Goal: Entertainment & Leisure: Consume media (video, audio)

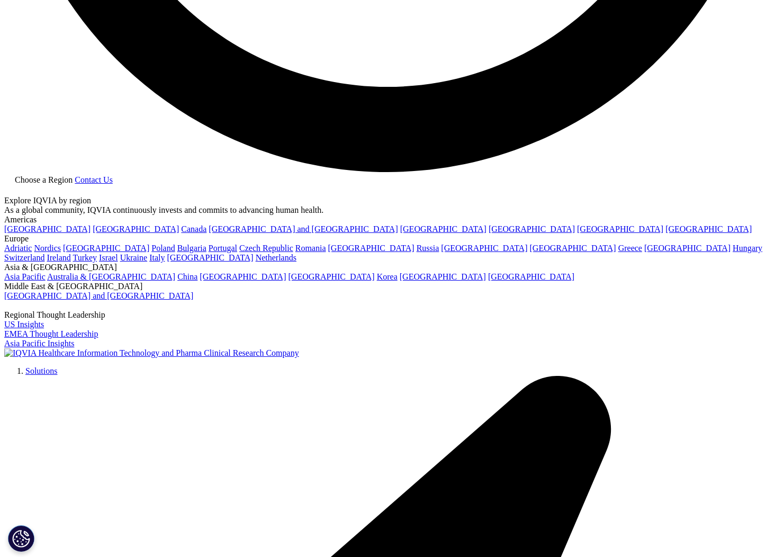
scroll to position [2133, 0]
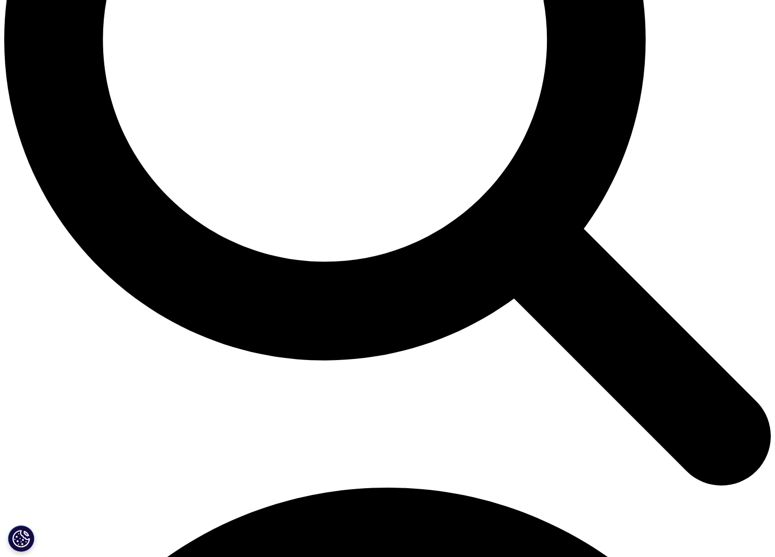
scroll to position [1066, 0]
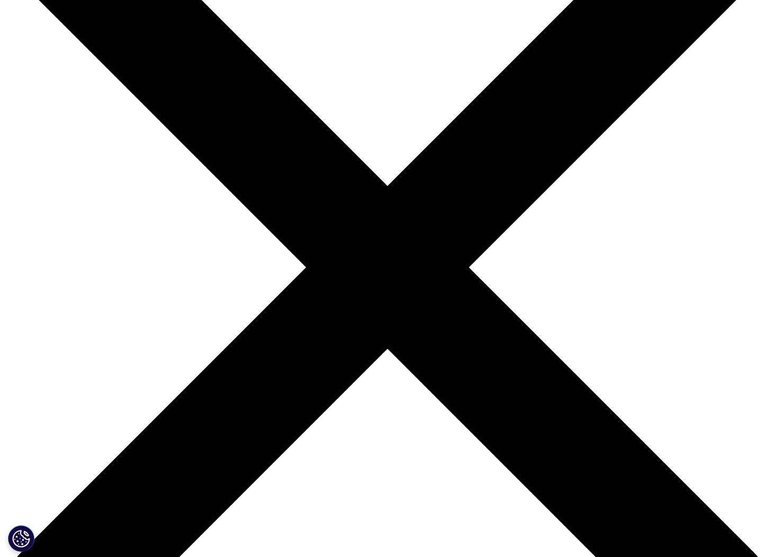
scroll to position [133, 0]
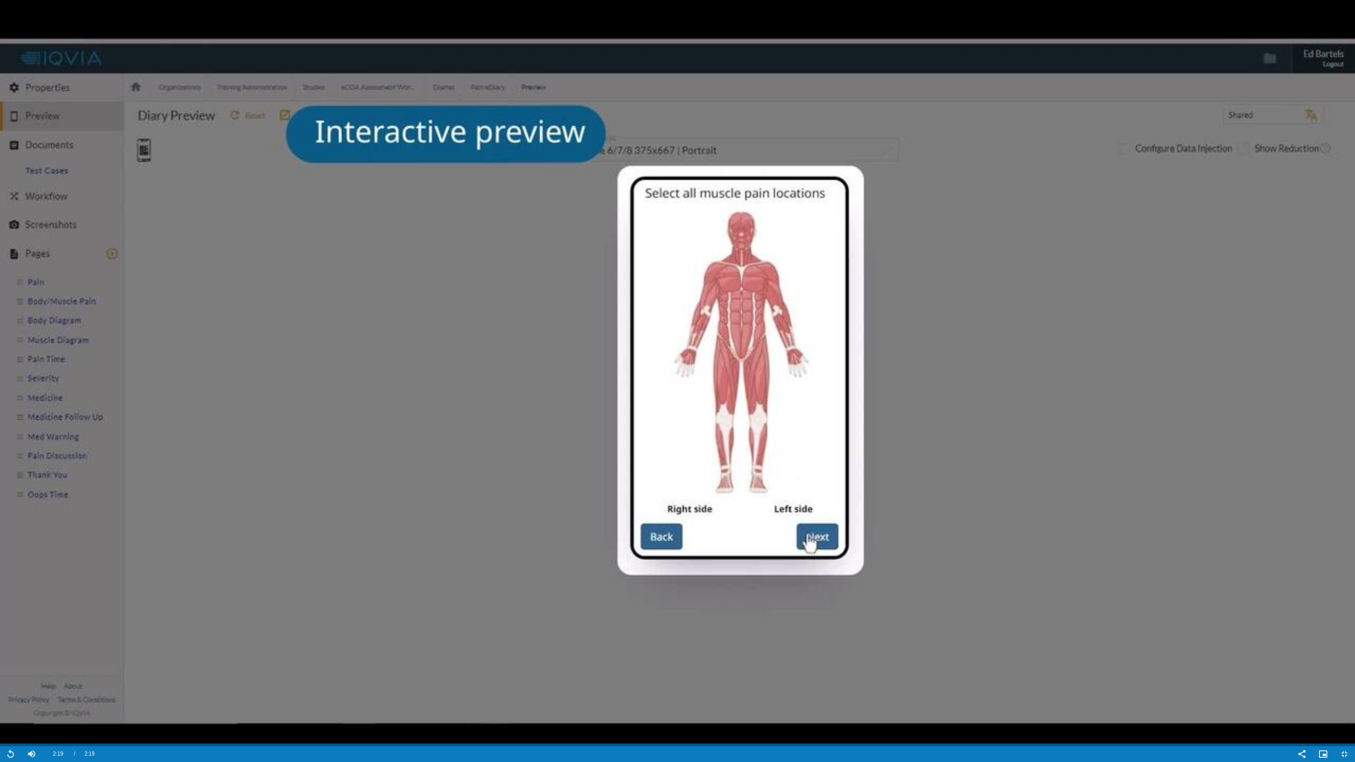
click at [139, 81] on video "Video Player" at bounding box center [677, 381] width 1355 height 762
click at [774, 556] on span "Video Player" at bounding box center [1344, 754] width 21 height 0
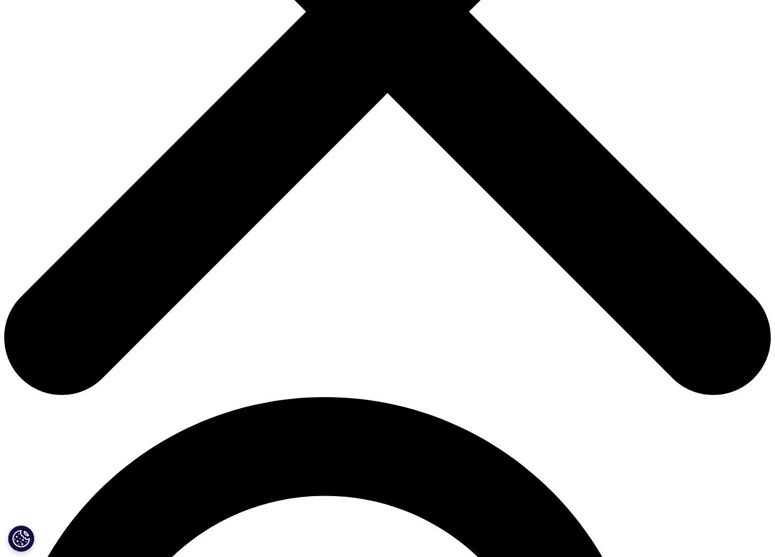
scroll to position [388, 0]
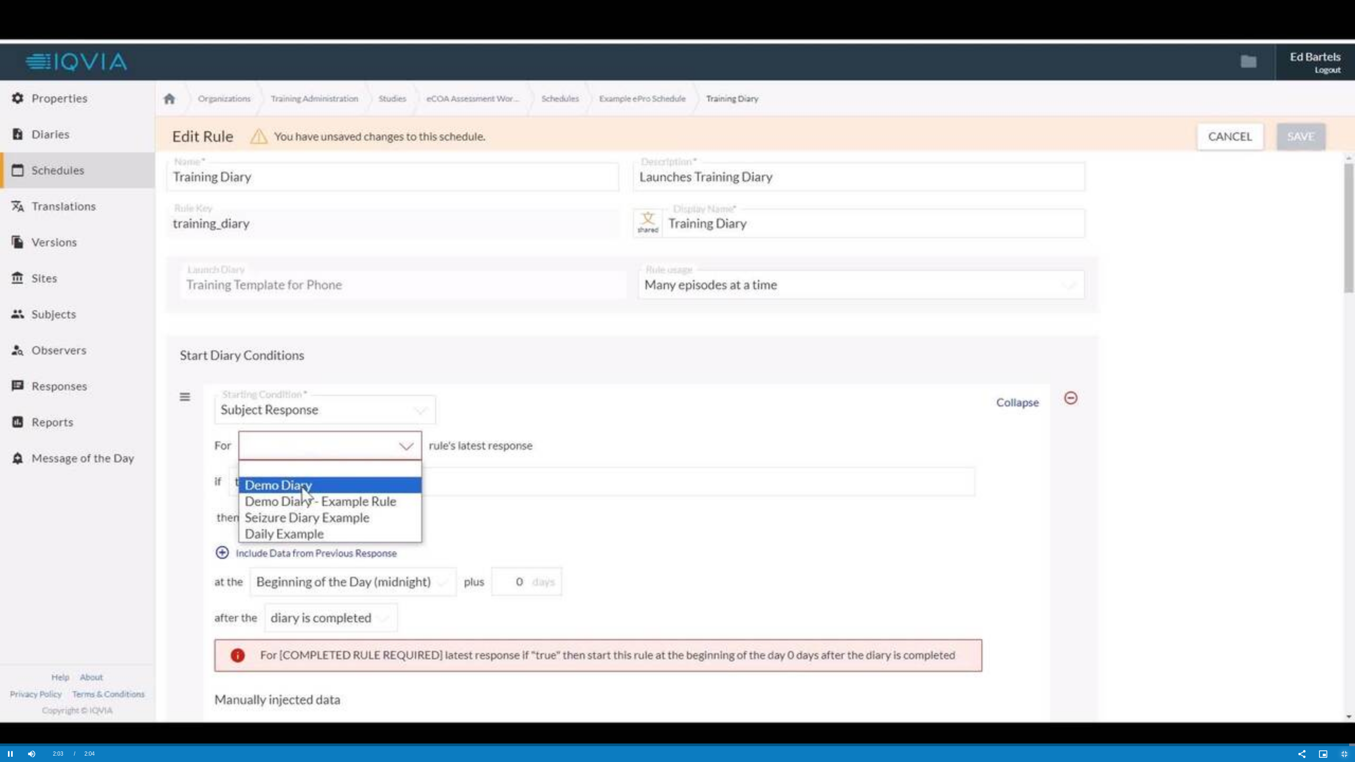
click at [774, 556] on span "Video Player" at bounding box center [1344, 754] width 21 height 0
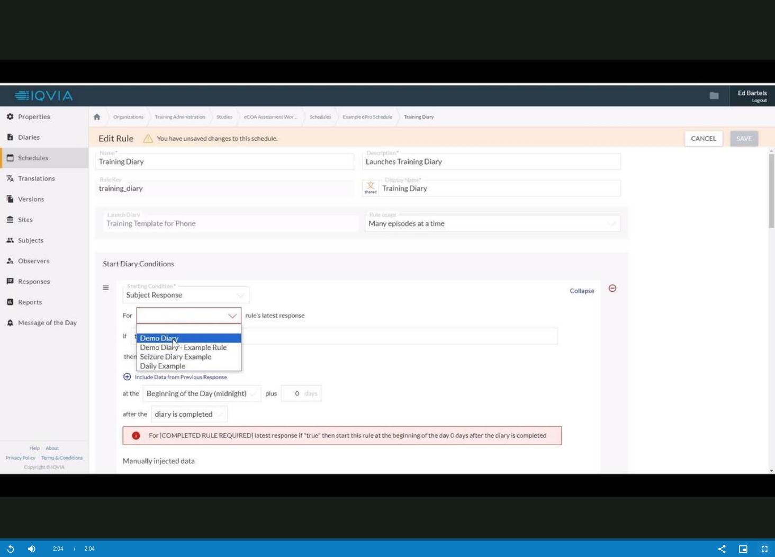
scroll to position [672, 0]
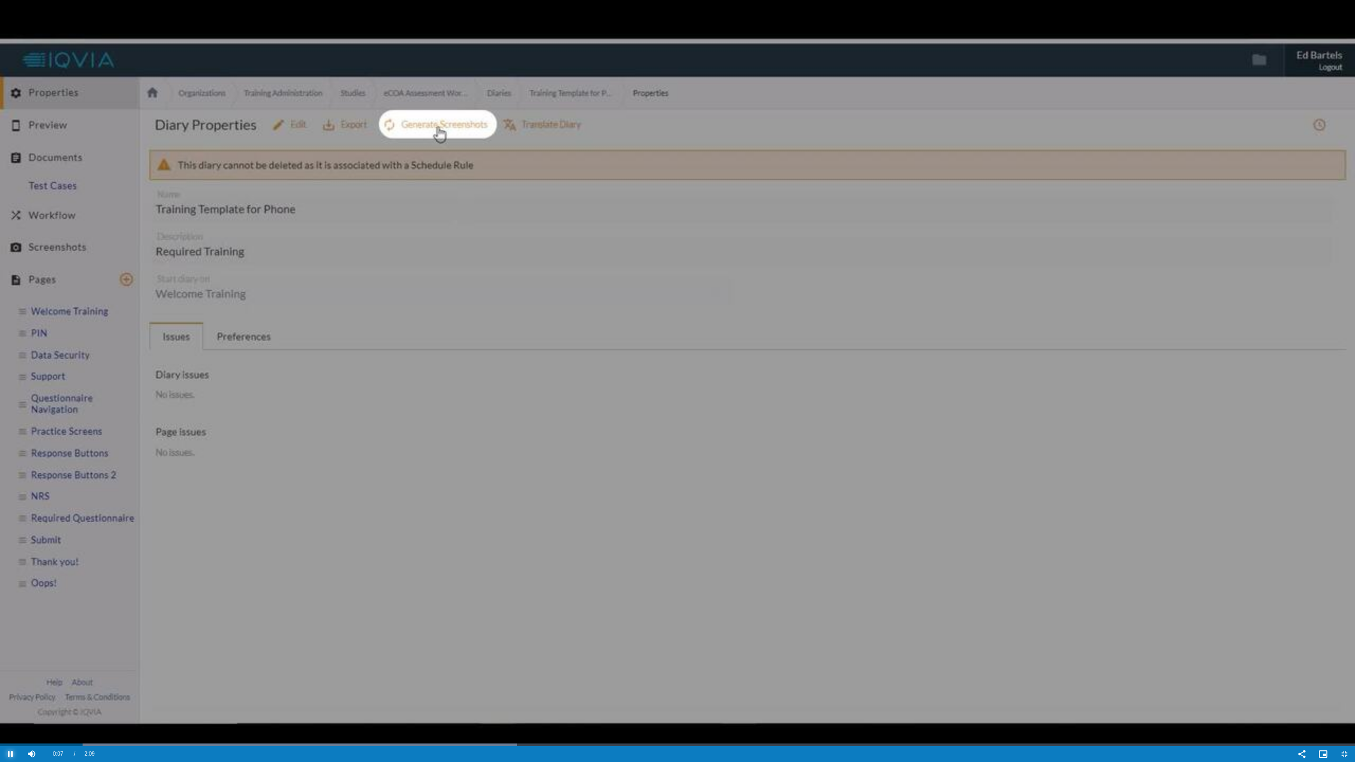
click at [13, 556] on span "Video Player" at bounding box center [10, 754] width 21 height 0
click at [9, 556] on span "Video Player" at bounding box center [10, 754] width 21 height 0
click at [8, 556] on span "Video Player" at bounding box center [10, 754] width 21 height 0
click at [774, 556] on span "Video Player" at bounding box center [1344, 754] width 21 height 0
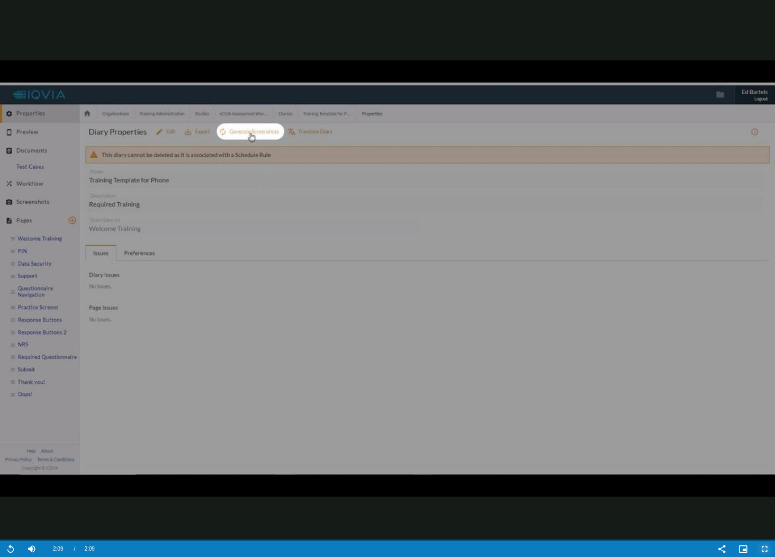
scroll to position [932, 0]
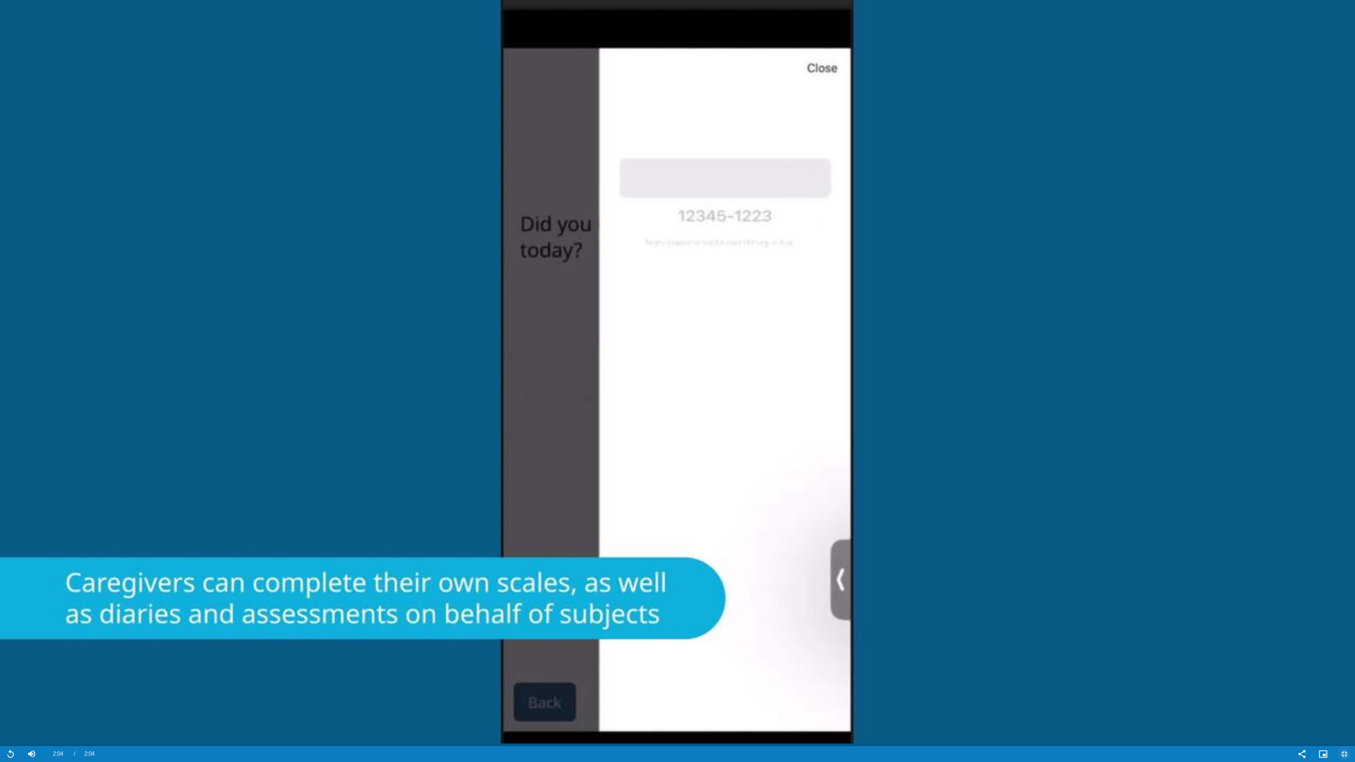
click at [774, 556] on span "Video Player" at bounding box center [1344, 754] width 21 height 0
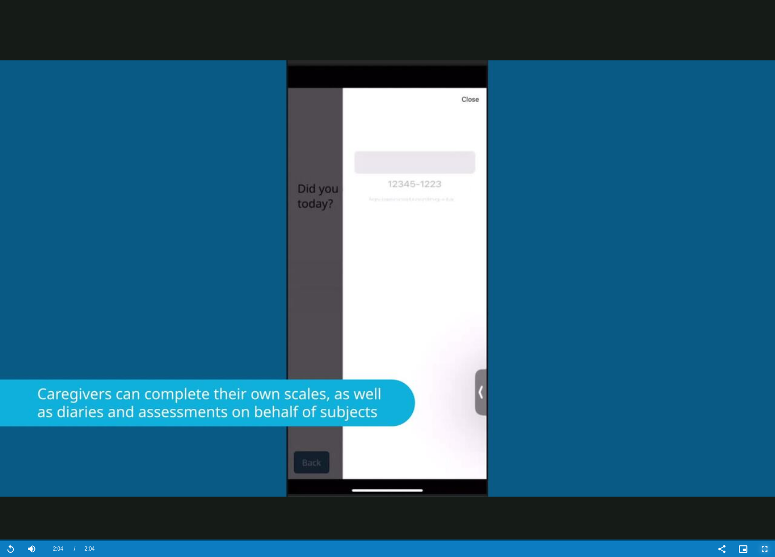
scroll to position [1202, 0]
